Goal: Task Accomplishment & Management: Use online tool/utility

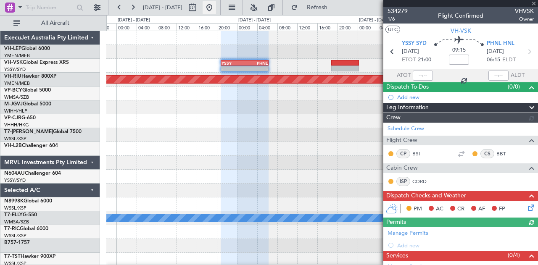
click at [216, 7] on button at bounding box center [209, 7] width 13 height 13
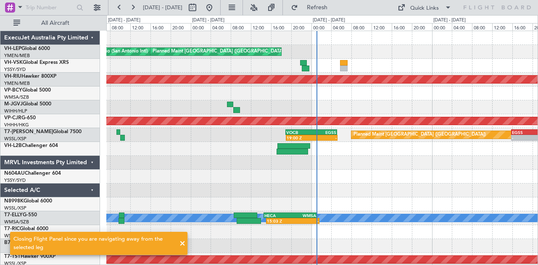
click at [236, 150] on div "[PERSON_NAME] San Antonio (San Antonio Intl) Planned Maint [GEOGRAPHIC_DATA] ([…" at bounding box center [322, 260] width 432 height 458
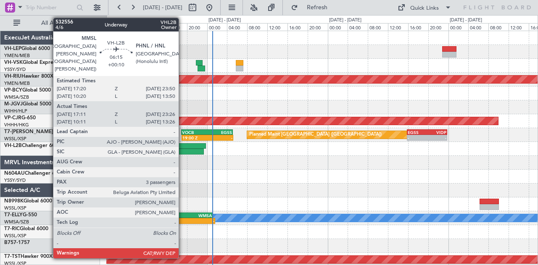
click at [183, 146] on div at bounding box center [189, 146] width 33 height 6
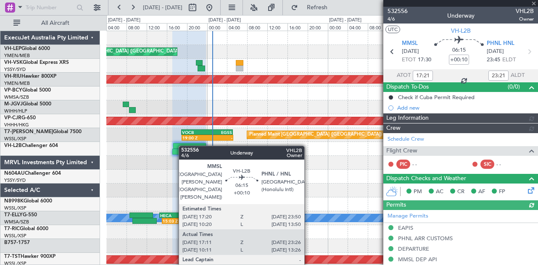
type input "[PERSON_NAME] (EYU)"
type input "A0013"
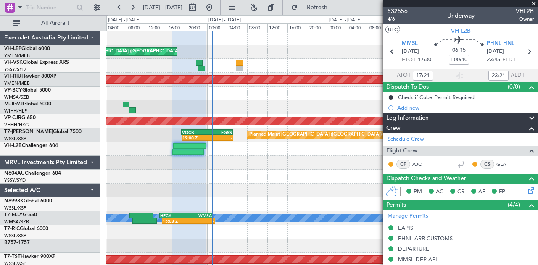
type input "10:21"
type input "13:21"
type input "17:21"
type input "23:21"
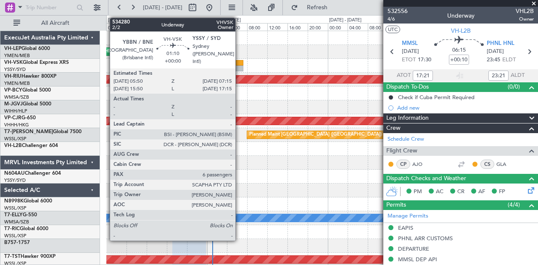
click at [240, 60] on div at bounding box center [239, 63] width 7 height 6
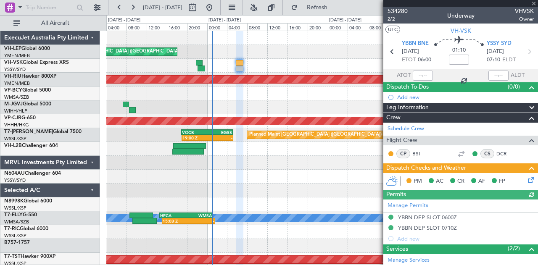
click at [527, 180] on icon at bounding box center [530, 178] width 7 height 7
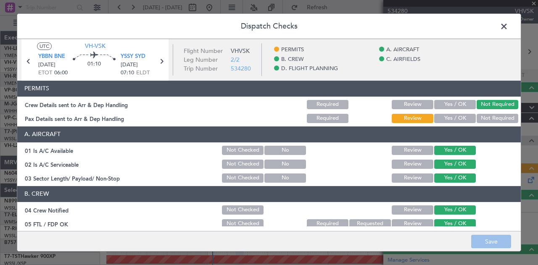
click at [495, 120] on button "Not Required" at bounding box center [498, 118] width 42 height 9
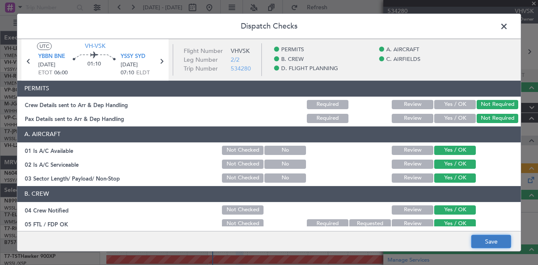
click at [498, 244] on button "Save" at bounding box center [491, 241] width 40 height 13
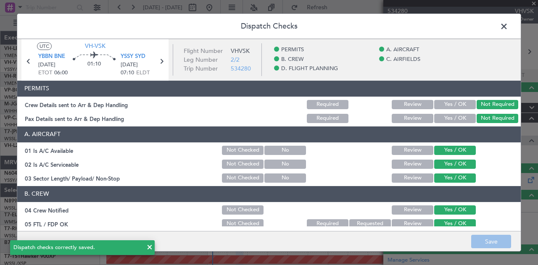
click at [508, 25] on span at bounding box center [508, 28] width 0 height 17
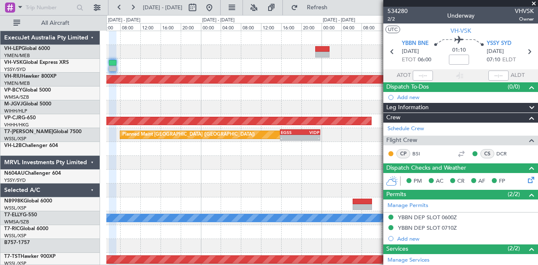
click at [209, 114] on div "Planned Maint [GEOGRAPHIC_DATA] ([GEOGRAPHIC_DATA] International) [PERSON_NAME]…" at bounding box center [322, 260] width 432 height 458
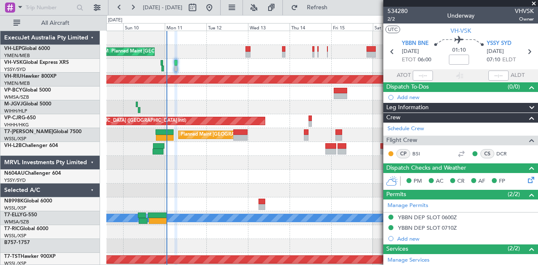
click at [535, 1] on span at bounding box center [534, 4] width 8 height 8
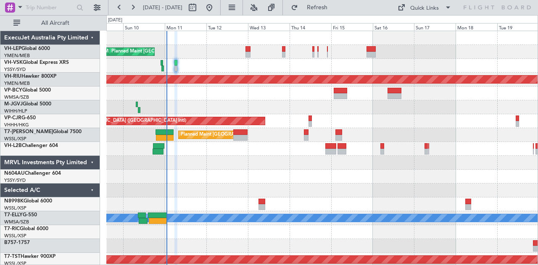
type input "0"
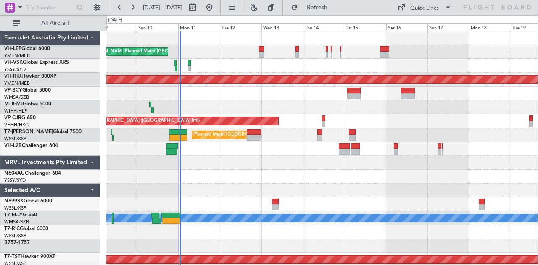
click at [275, 65] on div "Planned Maint [GEOGRAPHIC_DATA] ([GEOGRAPHIC_DATA])" at bounding box center [322, 66] width 432 height 14
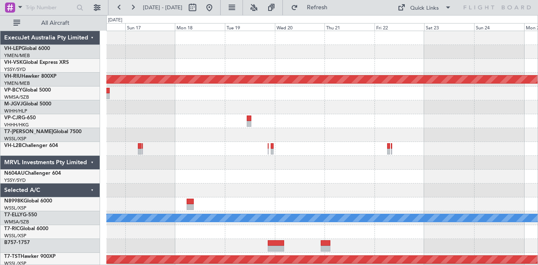
click at [176, 53] on div at bounding box center [322, 52] width 432 height 14
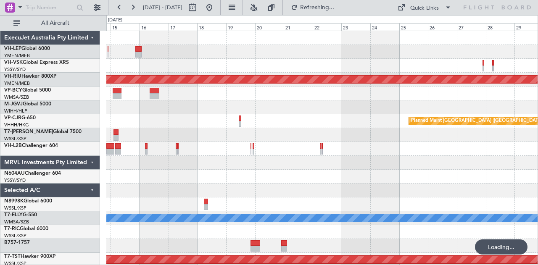
click at [290, 48] on div "Planned Maint [GEOGRAPHIC_DATA] ([GEOGRAPHIC_DATA]) Planned Maint [GEOGRAPHIC_D…" at bounding box center [322, 260] width 432 height 458
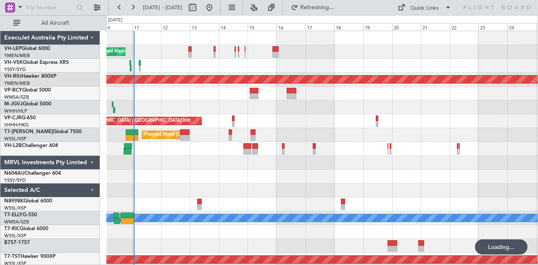
click at [365, 65] on div "[PERSON_NAME] San Antonio (San Antonio Intl) Planned Maint [GEOGRAPHIC_DATA] ([…" at bounding box center [322, 260] width 432 height 458
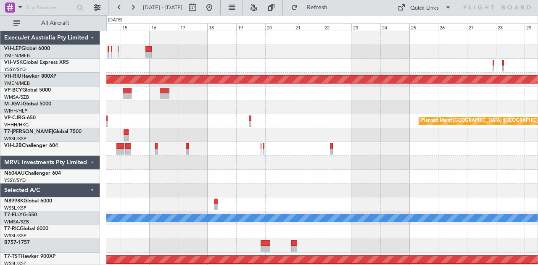
click at [230, 56] on div at bounding box center [322, 52] width 432 height 14
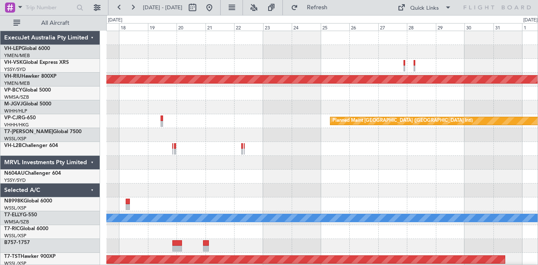
click at [162, 55] on div at bounding box center [322, 52] width 432 height 14
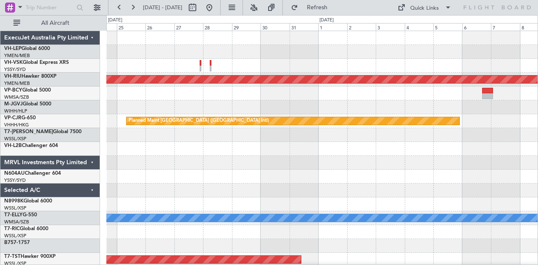
click at [237, 47] on div "Planned Maint [GEOGRAPHIC_DATA] ([GEOGRAPHIC_DATA]) Planned Maint [GEOGRAPHIC_D…" at bounding box center [322, 260] width 432 height 458
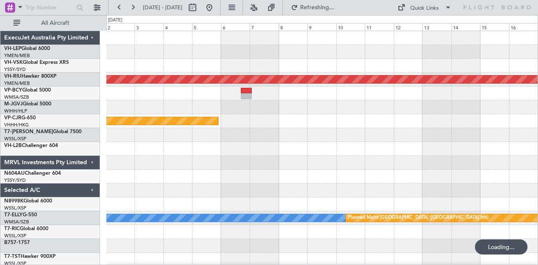
click at [472, 72] on div "Planned Maint [GEOGRAPHIC_DATA] ([GEOGRAPHIC_DATA]) Planned Maint [GEOGRAPHIC_D…" at bounding box center [322, 260] width 432 height 458
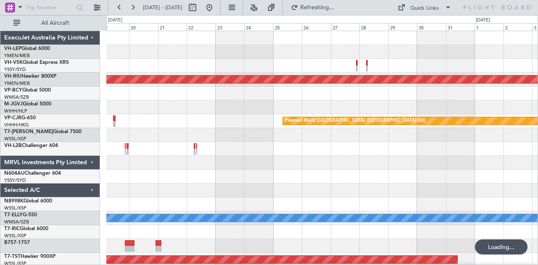
click at [442, 56] on div "Planned Maint [GEOGRAPHIC_DATA] ([GEOGRAPHIC_DATA]) Planned Maint [GEOGRAPHIC_D…" at bounding box center [322, 260] width 432 height 458
click at [397, 58] on div "Planned Maint [GEOGRAPHIC_DATA] ([GEOGRAPHIC_DATA]) Planned Maint [GEOGRAPHIC_D…" at bounding box center [322, 260] width 432 height 458
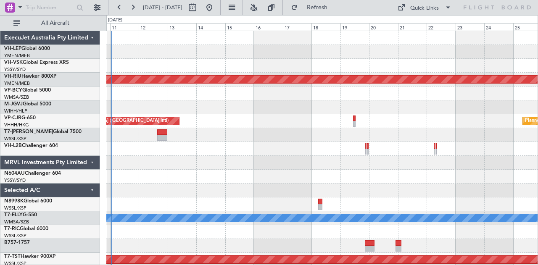
click at [366, 59] on div "[PERSON_NAME] San Antonio (San Antonio Intl) Planned Maint [GEOGRAPHIC_DATA] ([…" at bounding box center [322, 260] width 432 height 458
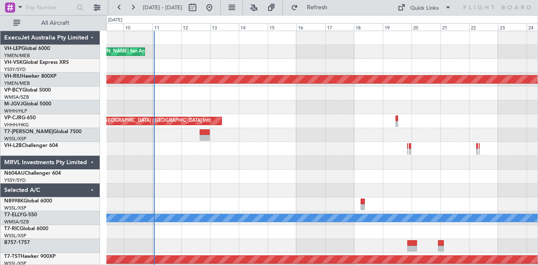
click at [293, 72] on div "[PERSON_NAME] San Antonio (San Antonio Intl) Planned Maint [GEOGRAPHIC_DATA] ([…" at bounding box center [322, 260] width 432 height 458
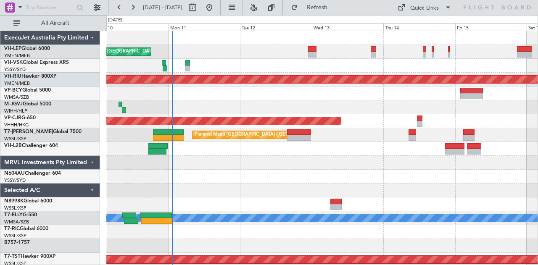
click at [267, 89] on div "[PERSON_NAME] San Antonio (San Antonio Intl) Planned Maint [GEOGRAPHIC_DATA] ([…" at bounding box center [322, 260] width 432 height 458
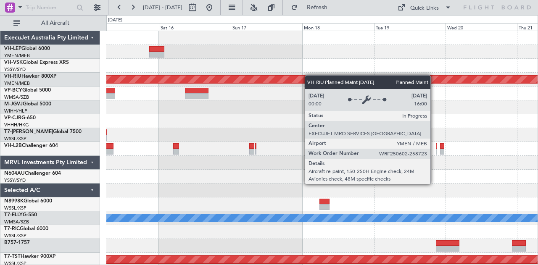
click at [278, 78] on div "Planned Maint [GEOGRAPHIC_DATA] ([GEOGRAPHIC_DATA]) [PERSON_NAME] Planned Maint…" at bounding box center [322, 260] width 432 height 458
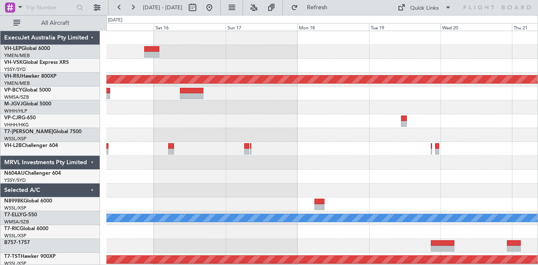
click at [236, 85] on div "Planned Maint [GEOGRAPHIC_DATA] ([GEOGRAPHIC_DATA]) [PERSON_NAME] Planned Maint…" at bounding box center [322, 260] width 432 height 458
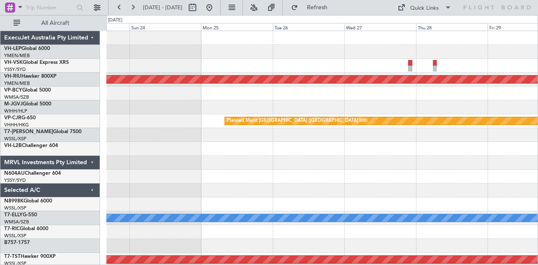
click at [151, 65] on div "Planned Maint [GEOGRAPHIC_DATA] ([GEOGRAPHIC_DATA]) Planned Maint [GEOGRAPHIC_D…" at bounding box center [322, 260] width 432 height 458
click at [397, 69] on div "Planned Maint [GEOGRAPHIC_DATA] ([GEOGRAPHIC_DATA]) Planned Maint [GEOGRAPHIC_D…" at bounding box center [322, 260] width 432 height 458
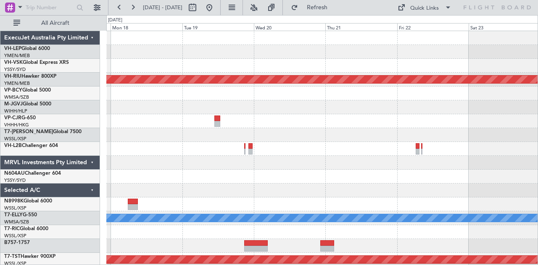
click at [386, 84] on div "Planned Maint [GEOGRAPHIC_DATA] ([GEOGRAPHIC_DATA]) Planned Maint [GEOGRAPHIC_D…" at bounding box center [322, 260] width 432 height 458
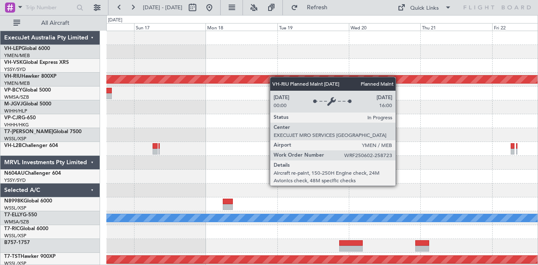
click at [423, 104] on div "Planned Maint [GEOGRAPHIC_DATA] ([GEOGRAPHIC_DATA]) [PERSON_NAME] Planned Maint…" at bounding box center [322, 260] width 432 height 458
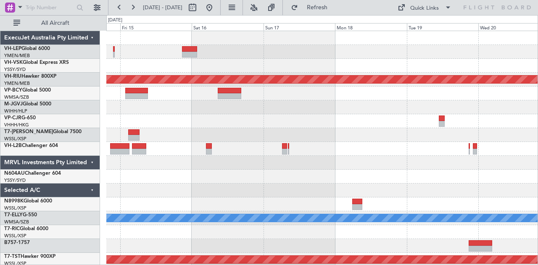
click at [207, 57] on div at bounding box center [322, 52] width 432 height 14
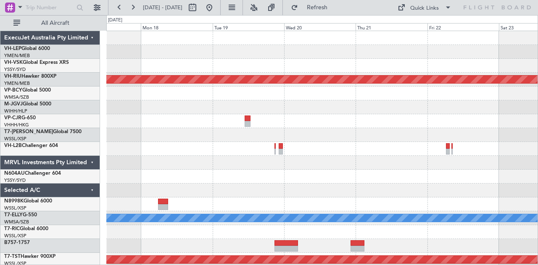
click at [237, 51] on div at bounding box center [322, 52] width 432 height 14
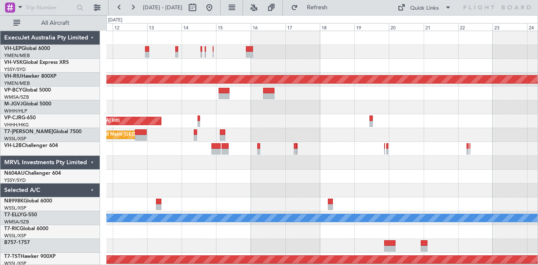
click at [387, 59] on div "[PERSON_NAME] San Antonio (San Antonio Intl) Planned Maint [GEOGRAPHIC_DATA] ([…" at bounding box center [322, 260] width 432 height 458
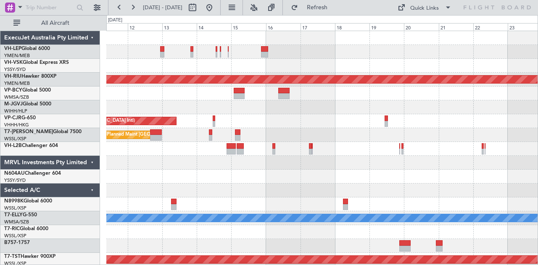
click at [357, 45] on div "[PERSON_NAME] San Antonio (San Antonio Intl) Planned Maint [GEOGRAPHIC_DATA] ([…" at bounding box center [322, 260] width 432 height 458
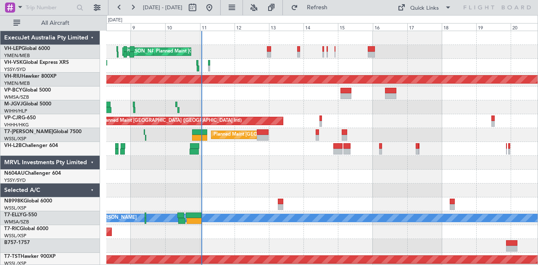
click at [294, 51] on div "[PERSON_NAME] San Antonio (San Antonio Intl) Planned Maint [GEOGRAPHIC_DATA] ([…" at bounding box center [322, 52] width 432 height 14
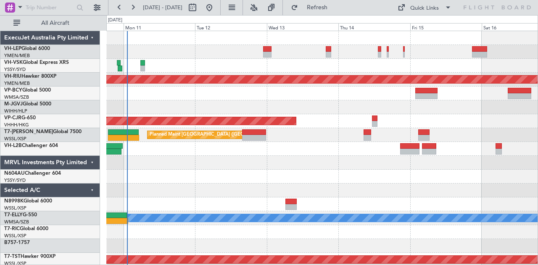
click at [251, 59] on div "Planned Maint [GEOGRAPHIC_DATA] ([GEOGRAPHIC_DATA] International) [PERSON_NAME]…" at bounding box center [322, 260] width 432 height 458
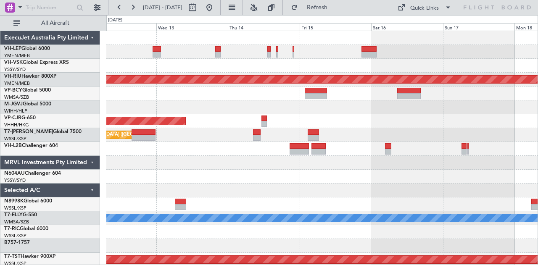
click at [291, 135] on div "Planned Maint [GEOGRAPHIC_DATA] ([GEOGRAPHIC_DATA]) Planned Maint [GEOGRAPHIC_D…" at bounding box center [322, 260] width 432 height 458
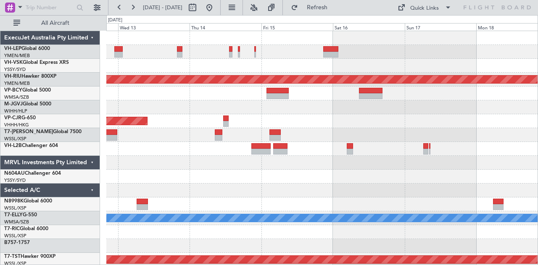
click at [339, 131] on div "Planned Maint [GEOGRAPHIC_DATA] ([GEOGRAPHIC_DATA]) Planned Maint [GEOGRAPHIC_D…" at bounding box center [322, 260] width 432 height 458
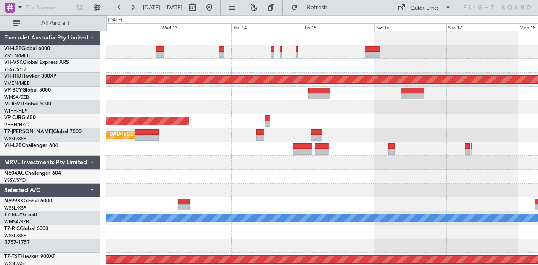
click at [257, 144] on div at bounding box center [322, 149] width 432 height 14
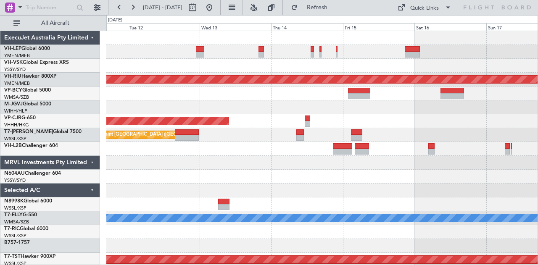
click at [297, 169] on div "Planned Maint [GEOGRAPHIC_DATA] ([GEOGRAPHIC_DATA] International) [PERSON_NAME]…" at bounding box center [322, 260] width 432 height 458
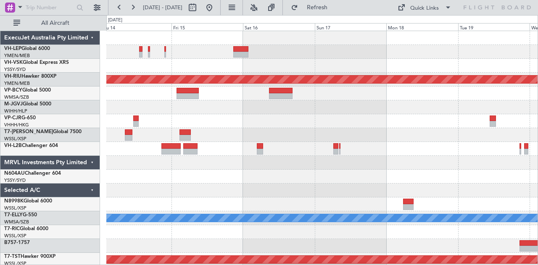
click at [99, 167] on div "Planned Maint [GEOGRAPHIC_DATA] ([GEOGRAPHIC_DATA]) Planned Maint [GEOGRAPHIC_D…" at bounding box center [269, 140] width 538 height 250
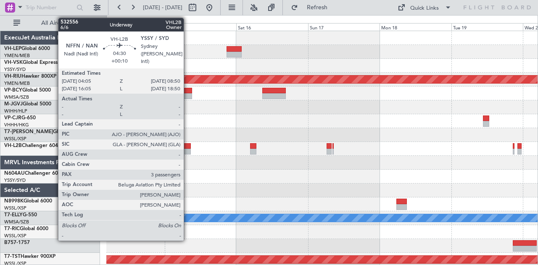
click at [188, 151] on div at bounding box center [184, 152] width 14 height 6
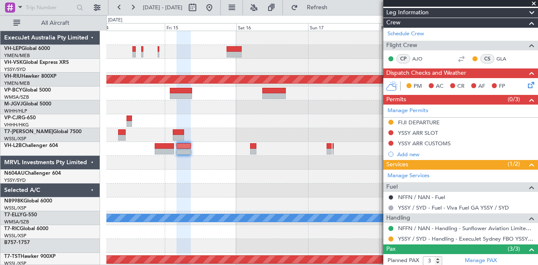
scroll to position [163, 0]
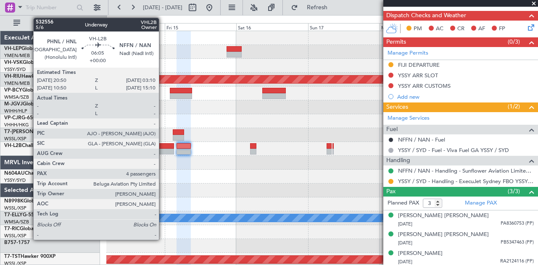
click at [163, 148] on div at bounding box center [164, 146] width 19 height 6
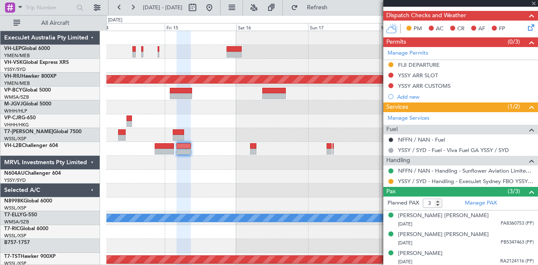
type input "4"
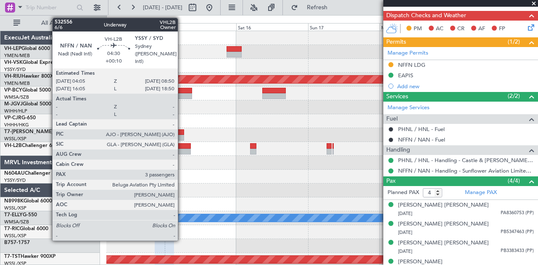
click at [182, 146] on div at bounding box center [184, 146] width 14 height 6
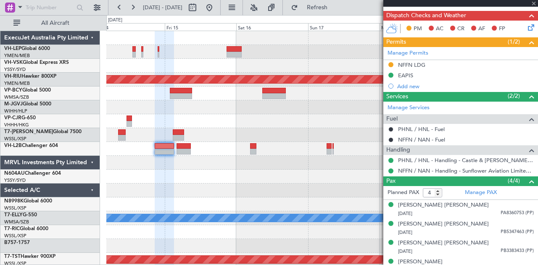
type input "+00:10"
type input "3"
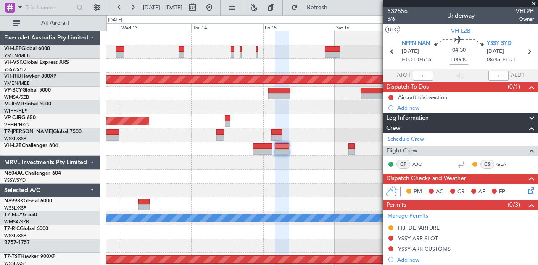
scroll to position [0, 0]
click at [247, 183] on div at bounding box center [322, 177] width 432 height 14
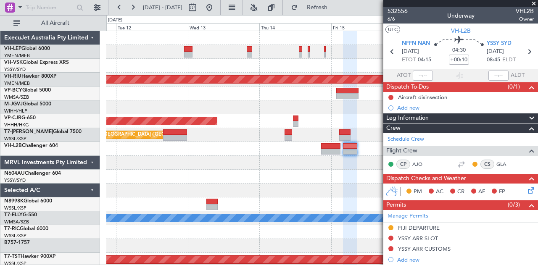
click at [289, 192] on div at bounding box center [322, 191] width 432 height 14
click at [312, 190] on div "Planned Maint [GEOGRAPHIC_DATA] ([GEOGRAPHIC_DATA] International) [PERSON_NAME]…" at bounding box center [322, 260] width 432 height 458
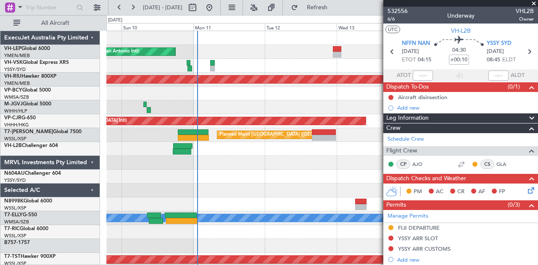
click at [149, 157] on div "Planned Maint [GEOGRAPHIC_DATA] ([GEOGRAPHIC_DATA] International) [PERSON_NAME]…" at bounding box center [322, 260] width 432 height 458
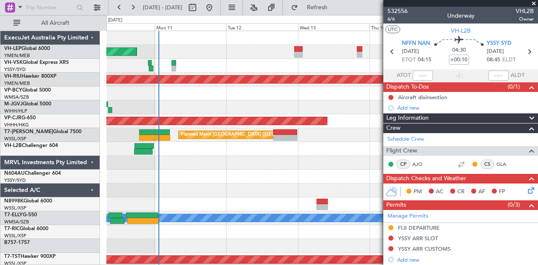
click at [188, 169] on div "Planned Maint [GEOGRAPHIC_DATA] ([GEOGRAPHIC_DATA] International) [PERSON_NAME]…" at bounding box center [322, 260] width 432 height 458
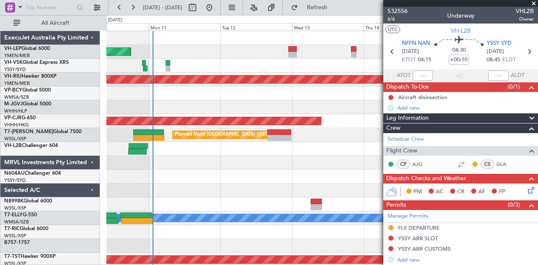
click at [216, 175] on div at bounding box center [322, 177] width 432 height 14
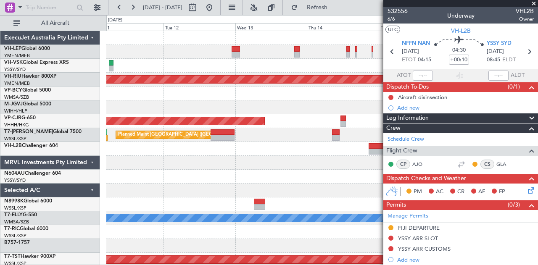
click at [151, 160] on div at bounding box center [322, 163] width 432 height 14
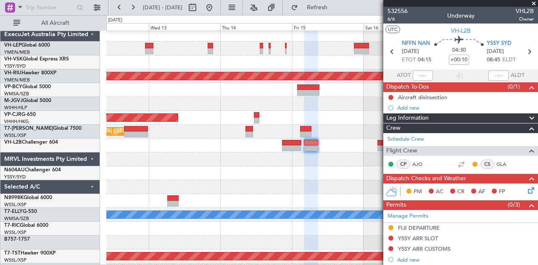
scroll to position [4, 0]
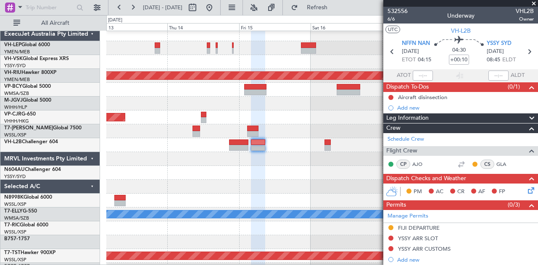
click at [232, 173] on div at bounding box center [322, 173] width 432 height 14
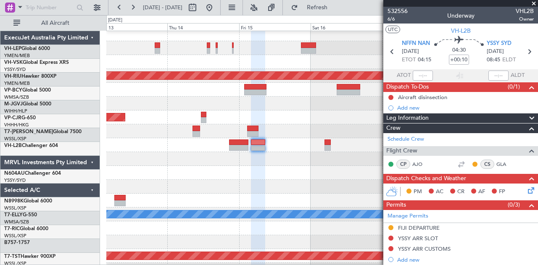
click at [253, 180] on div at bounding box center [322, 173] width 432 height 14
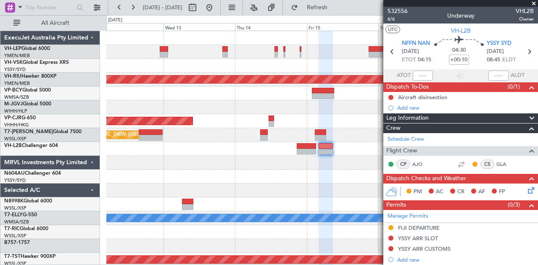
click at [232, 172] on div "Planned Maint [GEOGRAPHIC_DATA] ([GEOGRAPHIC_DATA] International) [PERSON_NAME]…" at bounding box center [322, 260] width 432 height 458
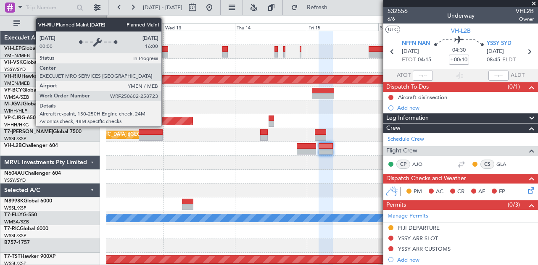
click at [382, 140] on div "Planned Maint [GEOGRAPHIC_DATA] ([GEOGRAPHIC_DATA] International) [PERSON_NAME]…" at bounding box center [322, 260] width 432 height 458
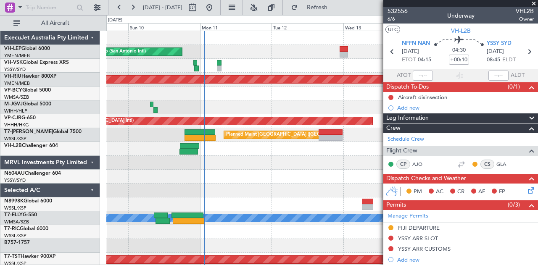
click at [240, 68] on div at bounding box center [322, 66] width 432 height 14
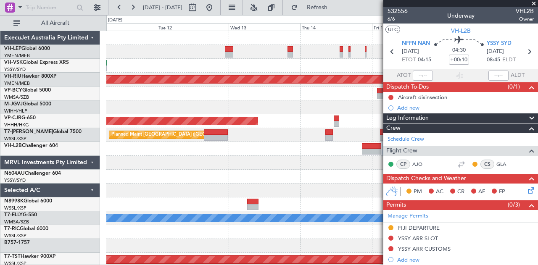
click at [352, 80] on div "Planned Maint [GEOGRAPHIC_DATA] ([GEOGRAPHIC_DATA] International) [PERSON_NAME]…" at bounding box center [322, 260] width 432 height 458
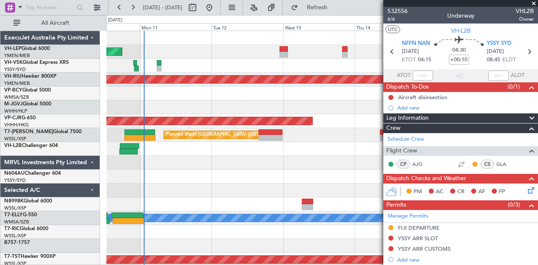
click at [205, 162] on div at bounding box center [322, 163] width 432 height 14
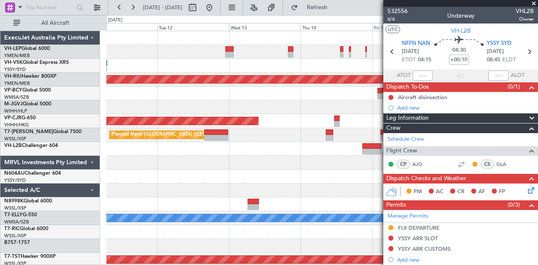
click at [244, 97] on div at bounding box center [322, 94] width 432 height 14
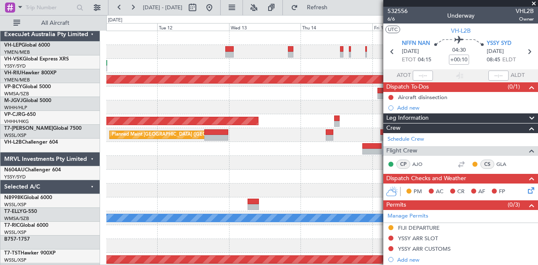
click at [191, 101] on div at bounding box center [322, 108] width 432 height 14
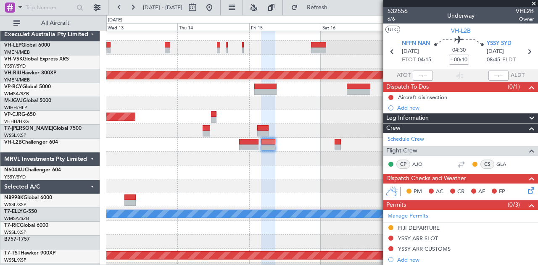
scroll to position [4, 0]
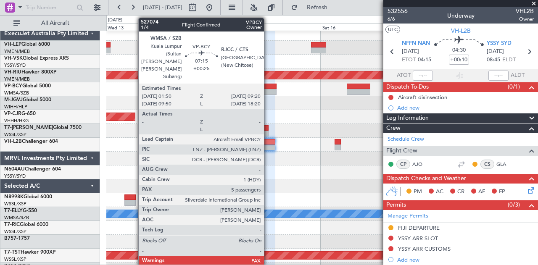
click at [268, 88] on div at bounding box center [265, 87] width 23 height 6
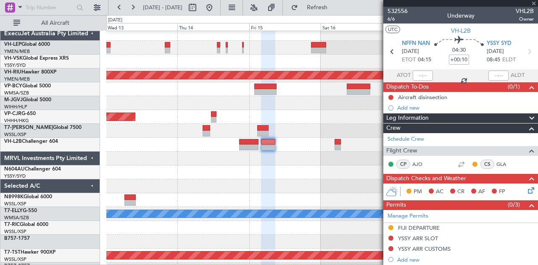
type input "+00:25"
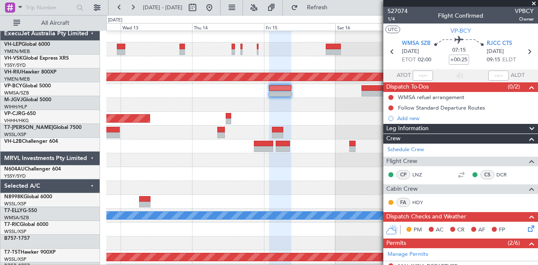
scroll to position [2, 0]
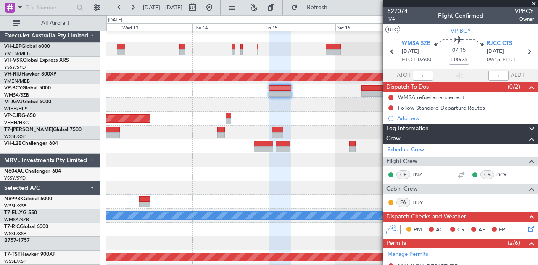
click at [178, 96] on div at bounding box center [322, 91] width 432 height 14
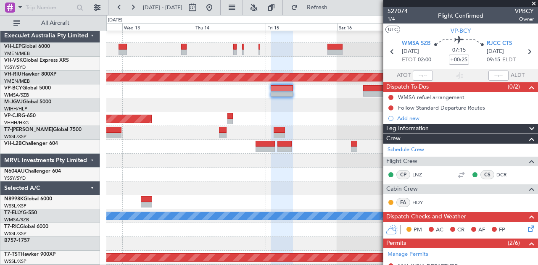
click at [328, 111] on div at bounding box center [322, 105] width 432 height 14
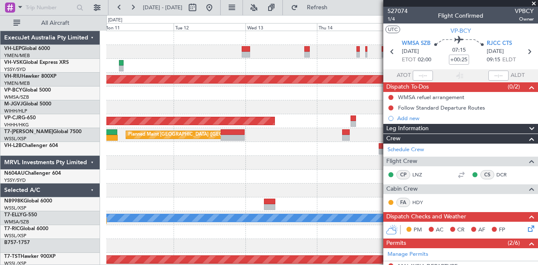
click at [534, 3] on span at bounding box center [534, 4] width 8 height 8
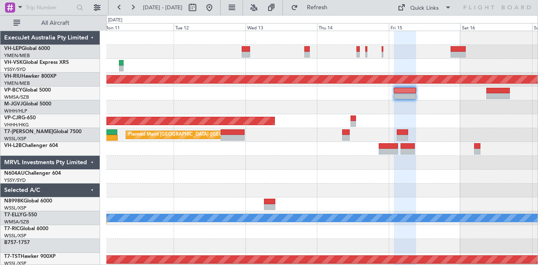
type input "0"
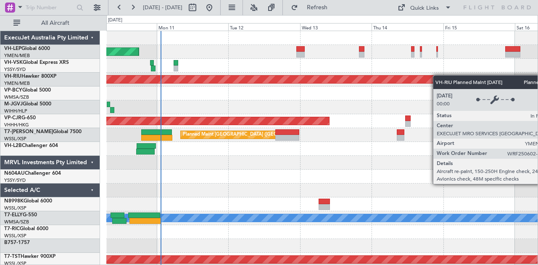
click at [538, 76] on div "Planned Maint [GEOGRAPHIC_DATA] ([GEOGRAPHIC_DATA] International) [PERSON_NAME]…" at bounding box center [269, 140] width 538 height 250
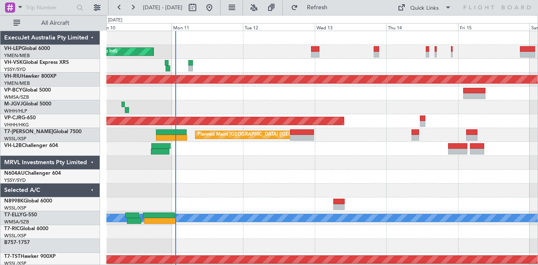
click at [369, 189] on div at bounding box center [322, 191] width 432 height 14
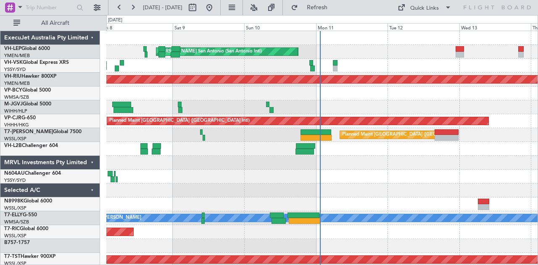
click at [292, 199] on div "Planned Maint [GEOGRAPHIC_DATA] ([GEOGRAPHIC_DATA] International) [PERSON_NAME]…" at bounding box center [322, 260] width 432 height 458
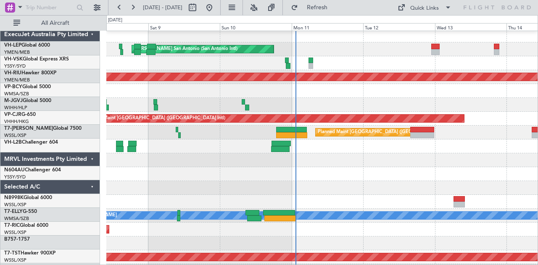
click at [204, 177] on div at bounding box center [322, 174] width 432 height 14
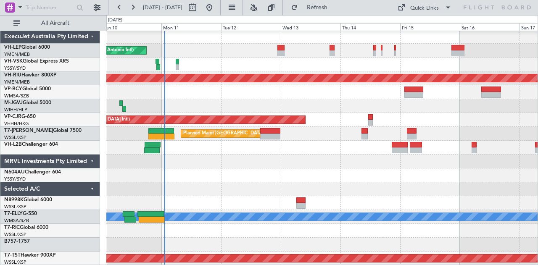
scroll to position [0, 0]
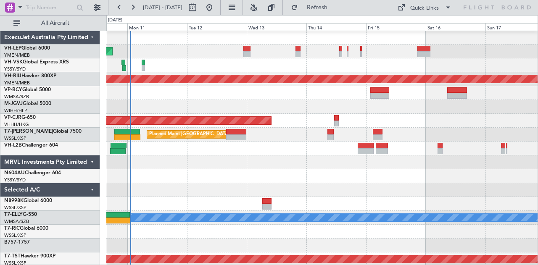
click at [371, 184] on div at bounding box center [322, 190] width 432 height 14
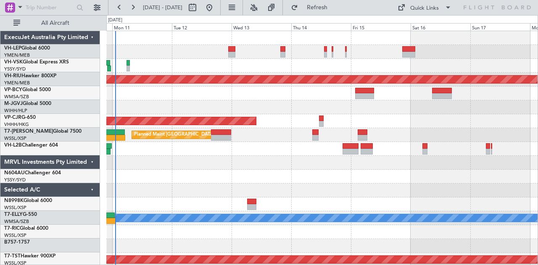
scroll to position [0, 0]
click at [228, 174] on div at bounding box center [322, 177] width 432 height 14
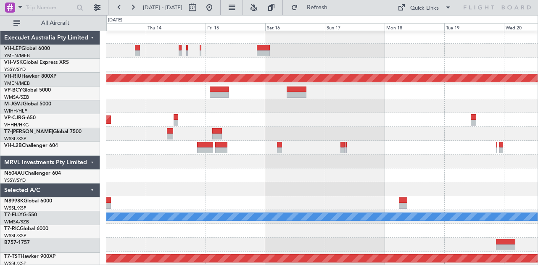
click at [181, 189] on div at bounding box center [322, 190] width 432 height 14
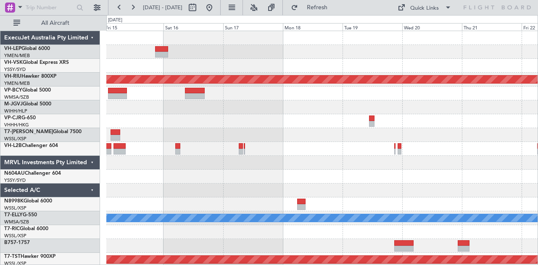
click at [122, 193] on div at bounding box center [322, 191] width 432 height 14
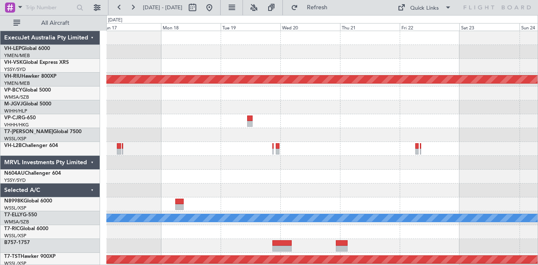
click at [133, 201] on div "Planned Maint [GEOGRAPHIC_DATA] ([GEOGRAPHIC_DATA]) Planned Maint [GEOGRAPHIC_D…" at bounding box center [322, 260] width 432 height 458
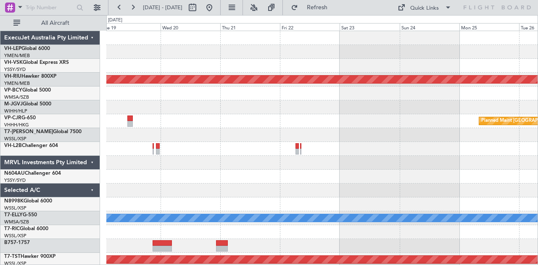
scroll to position [3, 0]
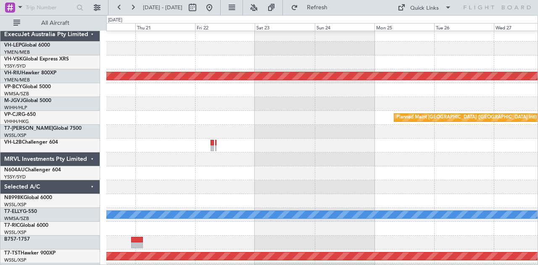
click at [183, 194] on div at bounding box center [322, 201] width 432 height 14
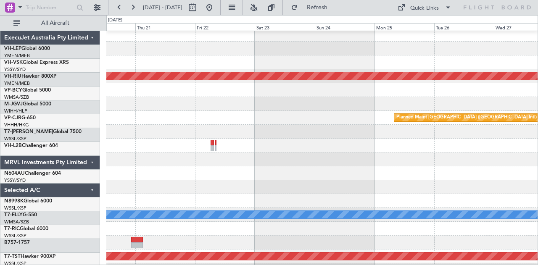
click at [136, 194] on div at bounding box center [322, 187] width 432 height 14
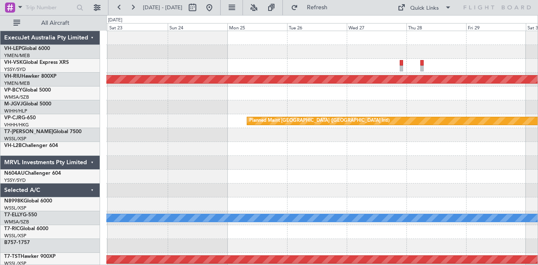
click at [286, 186] on div "Planned Maint [GEOGRAPHIC_DATA] ([GEOGRAPHIC_DATA]) Planned Maint [GEOGRAPHIC_D…" at bounding box center [322, 260] width 432 height 458
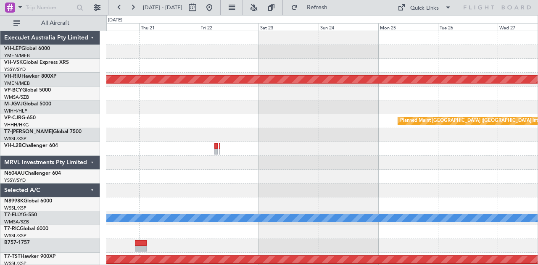
click at [415, 195] on div "Planned Maint [GEOGRAPHIC_DATA] ([GEOGRAPHIC_DATA]) Planned Maint [GEOGRAPHIC_D…" at bounding box center [322, 260] width 432 height 458
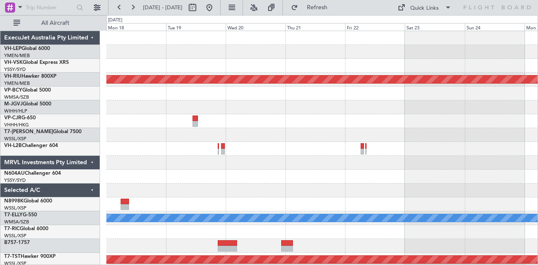
click at [210, 193] on div "Planned Maint [GEOGRAPHIC_DATA] ([GEOGRAPHIC_DATA]) Planned Maint [GEOGRAPHIC_D…" at bounding box center [322, 260] width 432 height 458
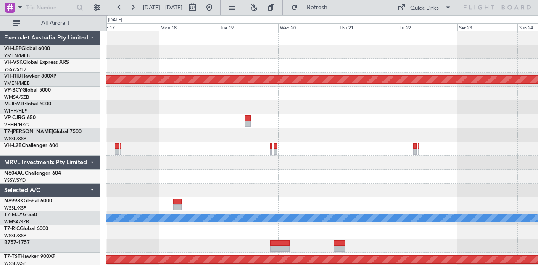
click at [340, 193] on div "Planned Maint [GEOGRAPHIC_DATA] ([GEOGRAPHIC_DATA]) Planned Maint [GEOGRAPHIC_D…" at bounding box center [322, 260] width 432 height 458
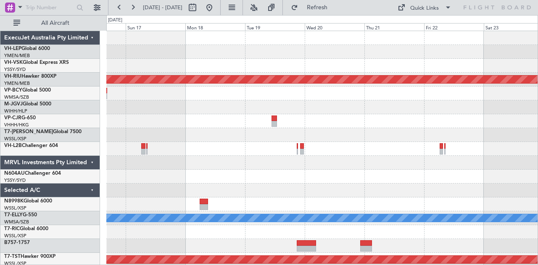
click at [301, 194] on div at bounding box center [322, 191] width 432 height 14
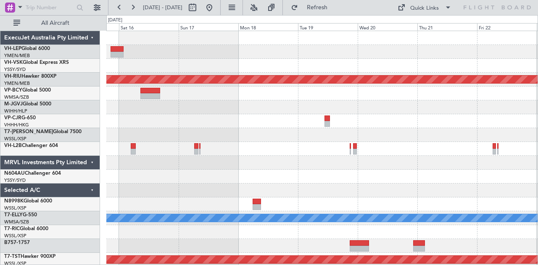
click at [273, 187] on div "Planned Maint [GEOGRAPHIC_DATA] ([GEOGRAPHIC_DATA]) [PERSON_NAME] Planned Maint…" at bounding box center [322, 260] width 432 height 458
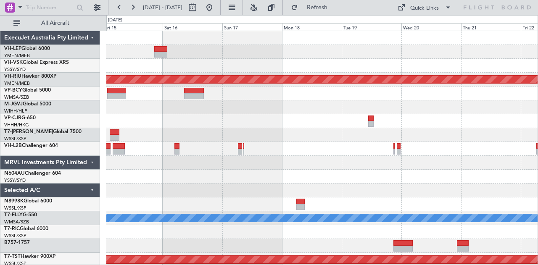
click at [254, 189] on div "Planned Maint [GEOGRAPHIC_DATA] ([GEOGRAPHIC_DATA]) Planned Maint [GEOGRAPHIC_D…" at bounding box center [322, 260] width 432 height 458
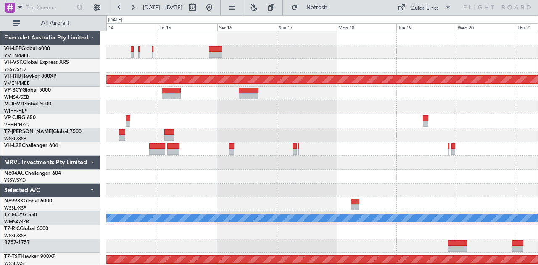
click at [271, 191] on div at bounding box center [322, 191] width 432 height 14
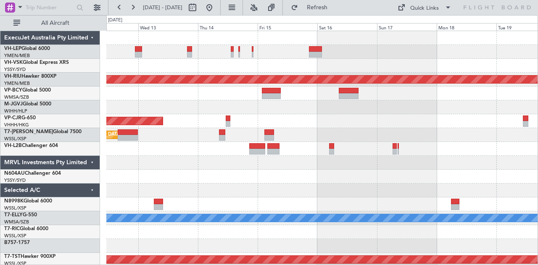
click at [301, 198] on div "Planned Maint [GEOGRAPHIC_DATA] ([GEOGRAPHIC_DATA] International) [PERSON_NAME]…" at bounding box center [322, 260] width 432 height 458
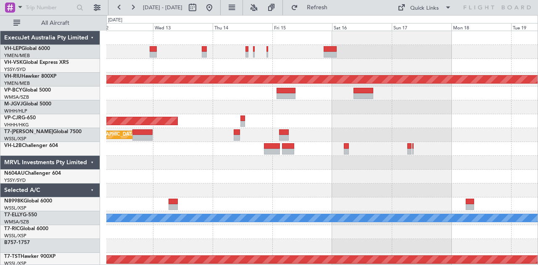
click at [345, 212] on div "Planned Maint [GEOGRAPHIC_DATA] ([GEOGRAPHIC_DATA] International) [PERSON_NAME]…" at bounding box center [322, 260] width 432 height 458
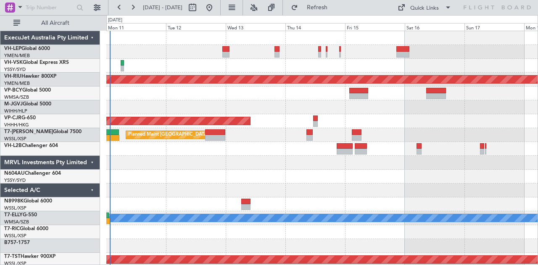
click at [342, 187] on div at bounding box center [322, 191] width 432 height 14
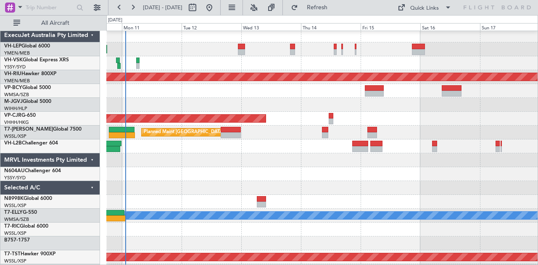
click at [301, 174] on div at bounding box center [322, 174] width 432 height 14
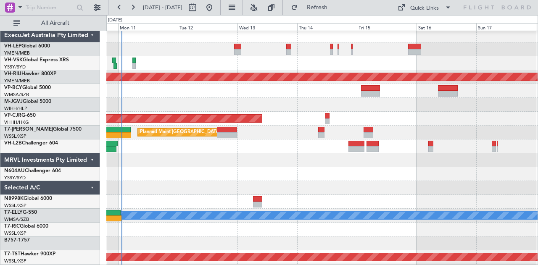
scroll to position [1, 0]
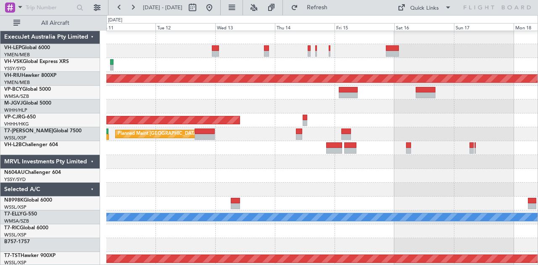
click at [259, 176] on div at bounding box center [322, 176] width 432 height 14
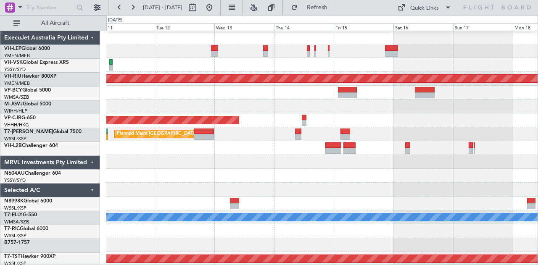
click at [325, 191] on div "Planned Maint [GEOGRAPHIC_DATA] ([GEOGRAPHIC_DATA] International) [PERSON_NAME]…" at bounding box center [322, 259] width 432 height 458
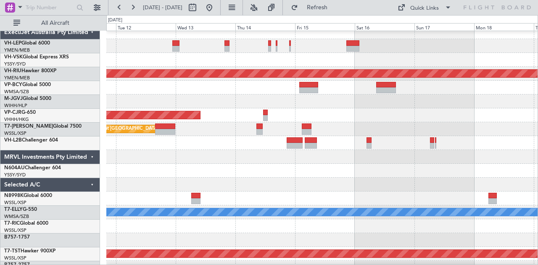
click at [276, 179] on div at bounding box center [322, 185] width 432 height 14
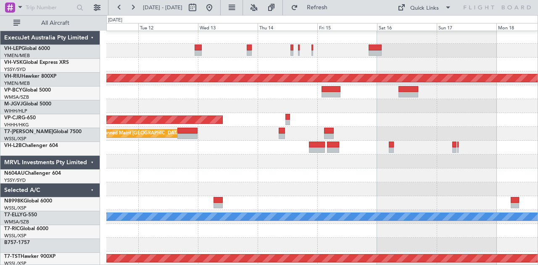
click at [294, 184] on div "Planned Maint [GEOGRAPHIC_DATA] ([GEOGRAPHIC_DATA] International) [PERSON_NAME]…" at bounding box center [322, 259] width 432 height 458
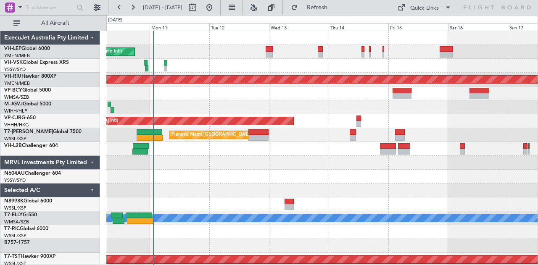
click at [352, 175] on div at bounding box center [322, 177] width 432 height 14
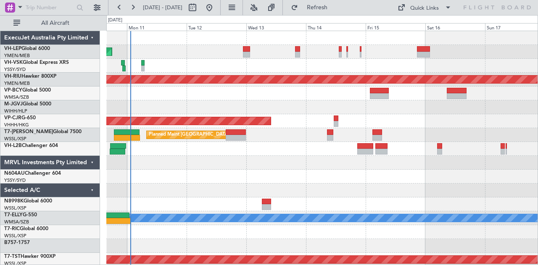
scroll to position [3, 0]
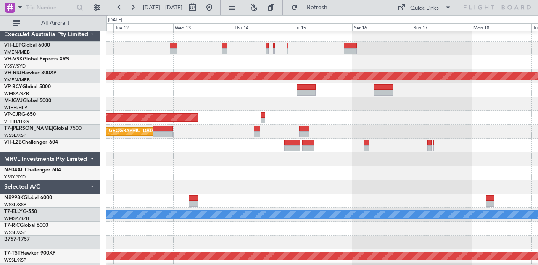
click at [328, 179] on div at bounding box center [322, 174] width 432 height 14
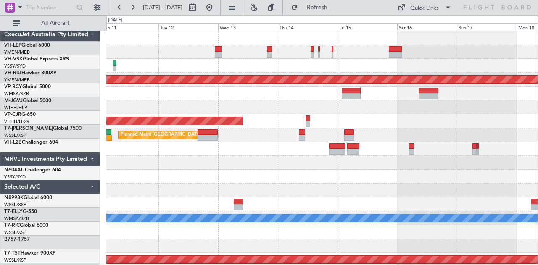
scroll to position [0, 0]
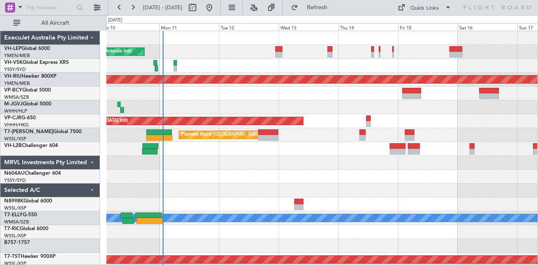
click at [320, 184] on div "Planned Maint [GEOGRAPHIC_DATA] ([GEOGRAPHIC_DATA] International) [PERSON_NAME]…" at bounding box center [322, 260] width 432 height 458
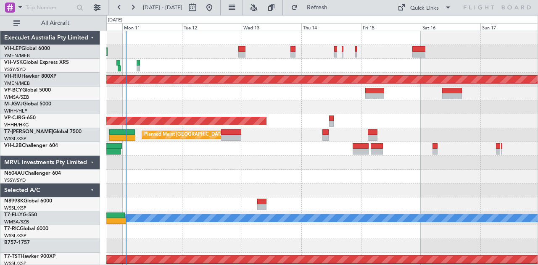
click at [325, 99] on div at bounding box center [322, 94] width 432 height 14
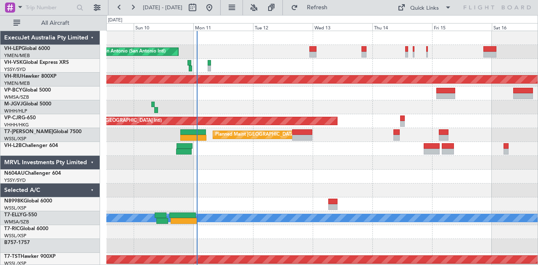
click at [233, 106] on div "Planned Maint [GEOGRAPHIC_DATA] ([GEOGRAPHIC_DATA] International) [PERSON_NAME]…" at bounding box center [322, 260] width 432 height 458
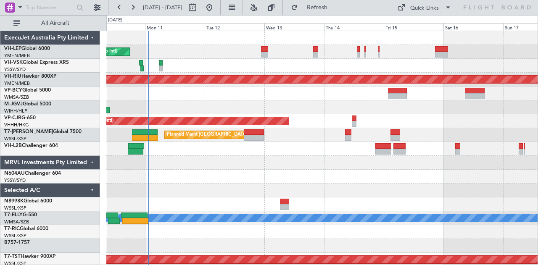
click at [147, 98] on div at bounding box center [322, 94] width 432 height 14
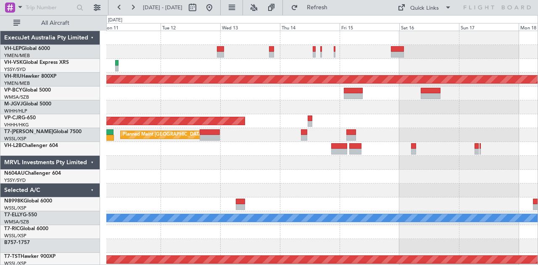
click at [229, 98] on div at bounding box center [322, 94] width 432 height 14
